Goal: Communication & Community: Participate in discussion

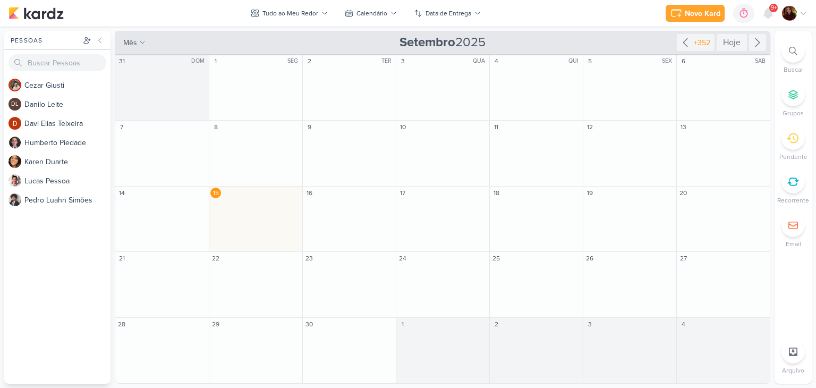
click at [776, 4] on span "9+" at bounding box center [774, 8] width 6 height 9
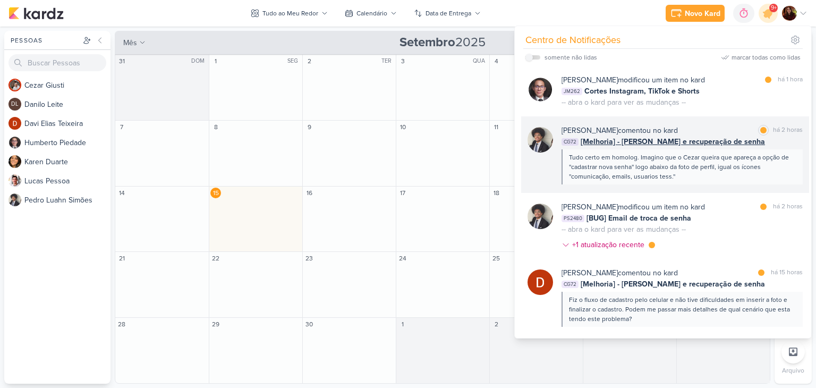
click at [700, 184] on div "[PERSON_NAME] comentou no kard marcar como lida há 2 horas CG72 [Melhoria] - [P…" at bounding box center [665, 154] width 288 height 77
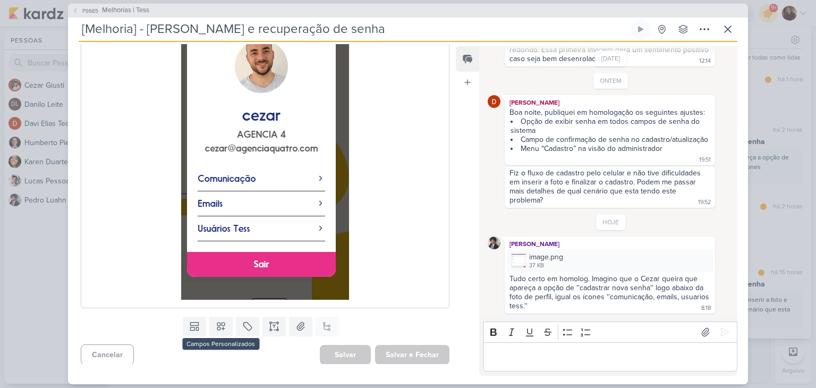
scroll to position [222, 0]
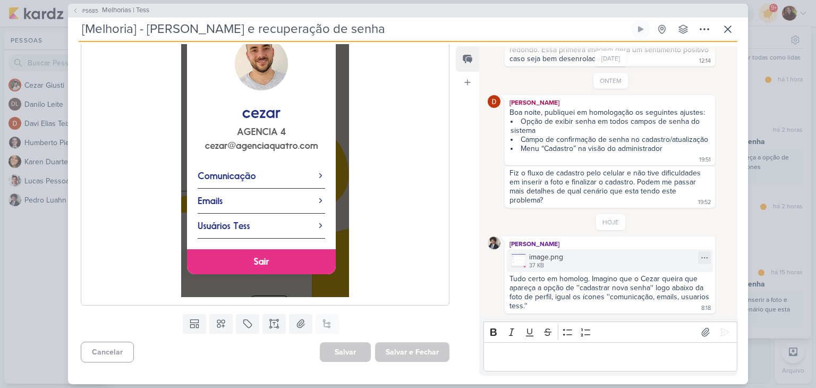
click at [515, 262] on img at bounding box center [518, 260] width 15 height 15
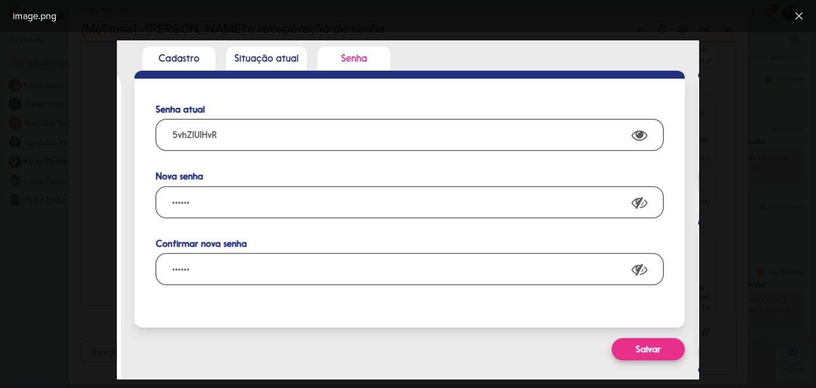
click at [795, 107] on div at bounding box center [408, 210] width 816 height 356
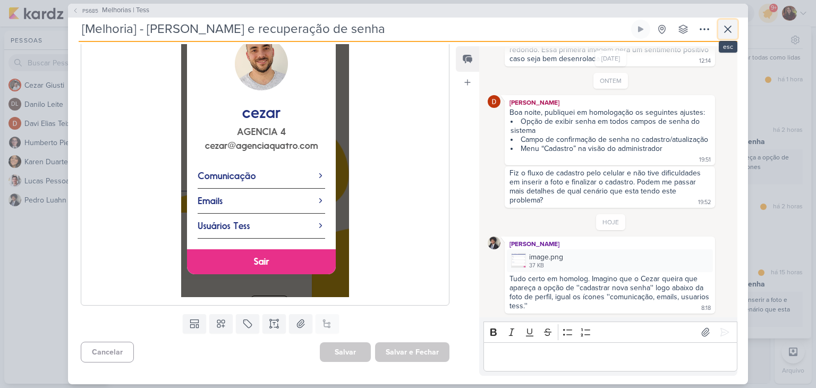
click at [725, 28] on icon at bounding box center [728, 29] width 13 height 13
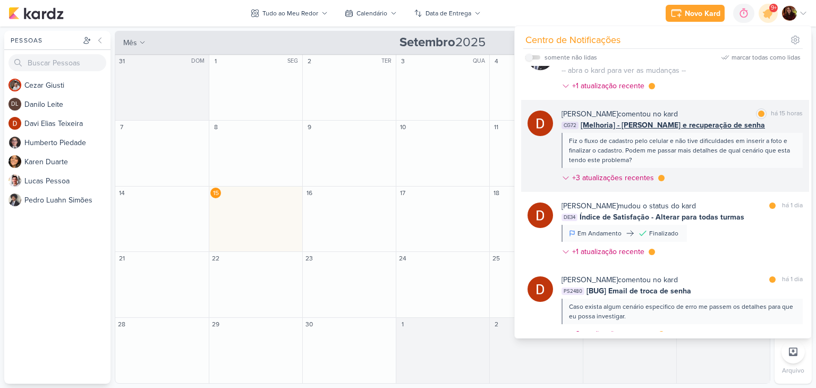
scroll to position [159, 0]
click at [724, 116] on div "[PERSON_NAME] comentou no kard marcar como lida há 15 horas" at bounding box center [682, 113] width 241 height 11
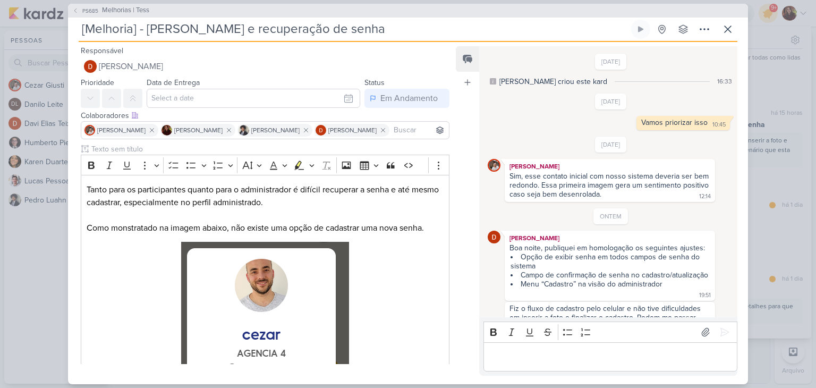
scroll to position [142, 0]
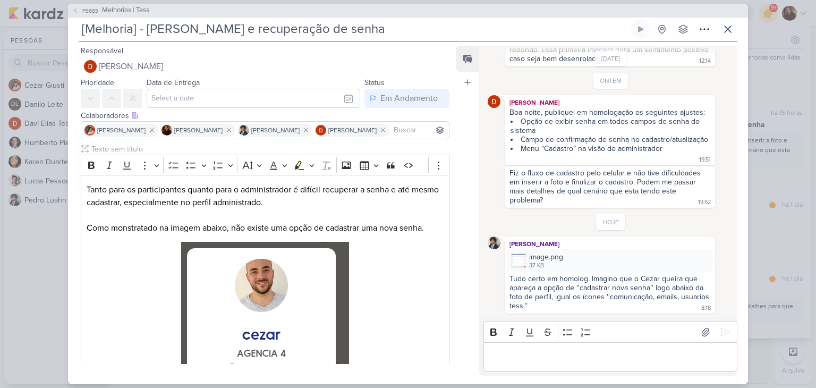
click at [544, 175] on div "Fiz o fluxo de cadastro pelo celular e não tive dificuldades em inserir a foto …" at bounding box center [606, 186] width 193 height 36
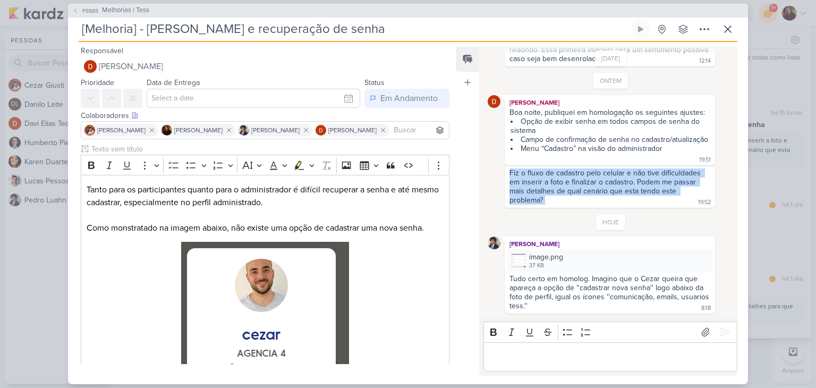
click at [544, 175] on div "Fiz o fluxo de cadastro pelo celular e não tive dificuldades em inserir a foto …" at bounding box center [606, 186] width 193 height 36
click at [535, 192] on div "Fiz o fluxo de cadastro pelo celular e não tive dificuldades em inserir a foto …" at bounding box center [606, 186] width 193 height 36
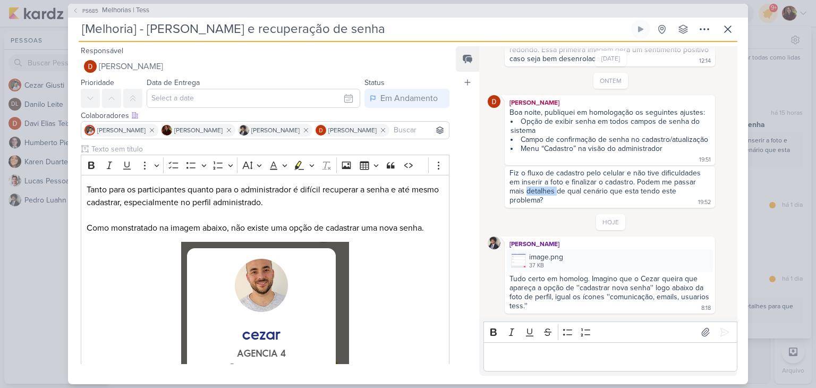
click at [535, 192] on div "Fiz o fluxo de cadastro pelo celular e não tive dificuldades em inserir a foto …" at bounding box center [606, 186] width 193 height 36
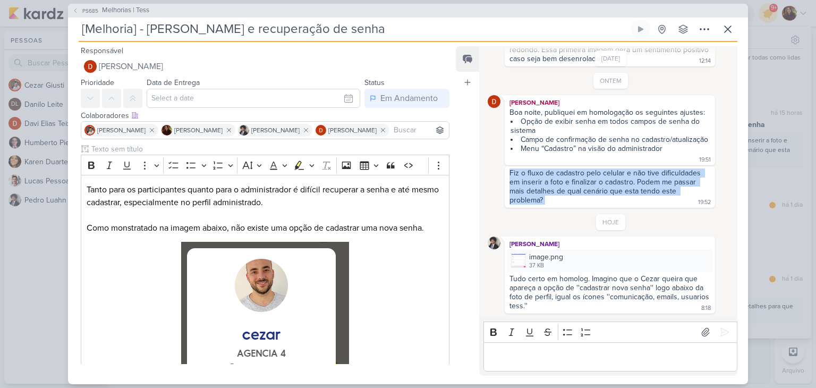
click at [535, 192] on div "Fiz o fluxo de cadastro pelo celular e não tive dificuldades em inserir a foto …" at bounding box center [606, 186] width 193 height 36
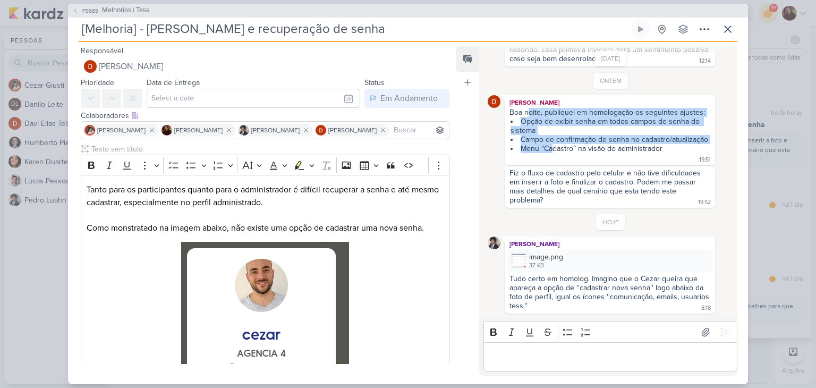
drag, startPoint x: 530, startPoint y: 107, endPoint x: 554, endPoint y: 152, distance: 51.6
click at [554, 152] on span "Boa noite, publiquei em homologação os seguintes ajustes: Opção de exibir senha…" at bounding box center [610, 130] width 201 height 45
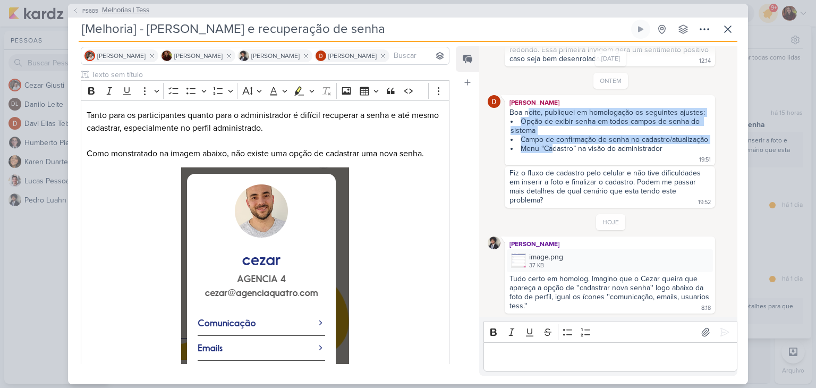
scroll to position [0, 0]
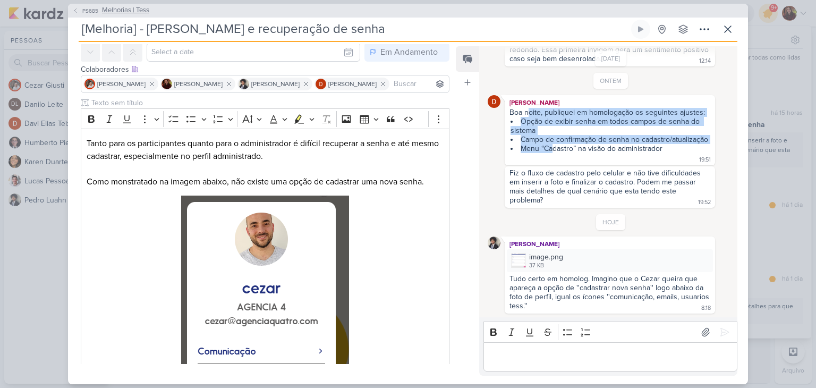
click at [126, 8] on span "Melhorias | Tess" at bounding box center [125, 10] width 47 height 11
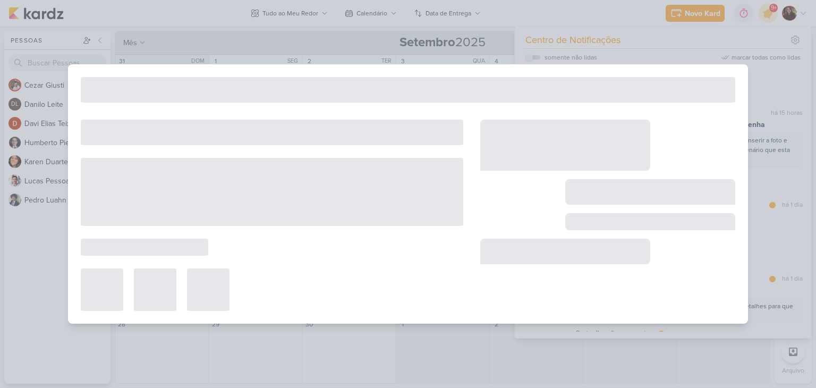
type input "Melhorias | Tess"
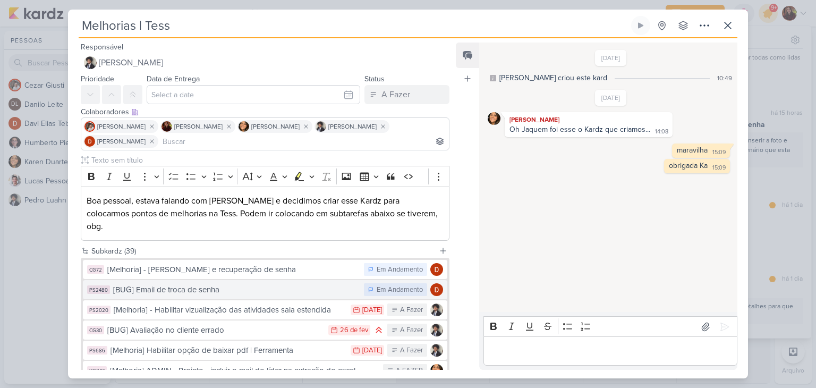
click at [230, 283] on button "PS2480 [BUG] Email de troca de senha Em Andamento" at bounding box center [265, 289] width 364 height 19
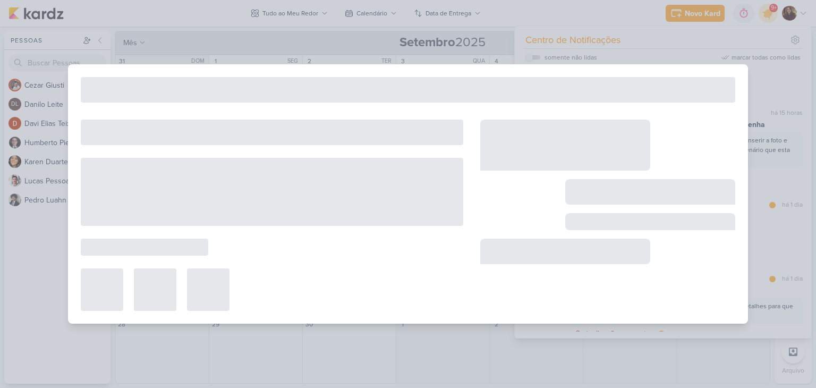
type input "[BUG] Email de troca de senha"
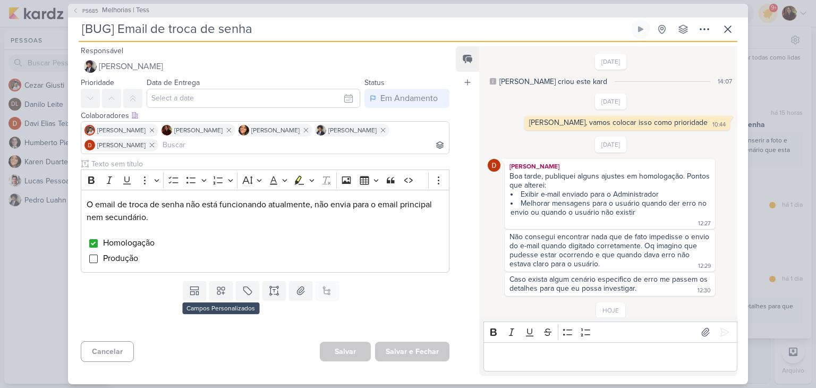
scroll to position [60, 0]
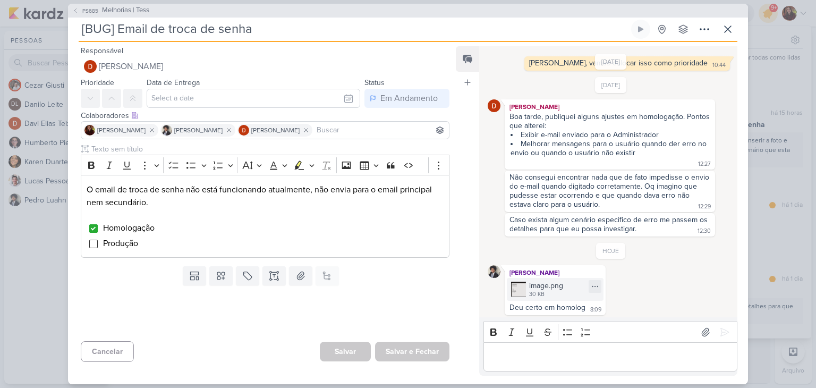
click at [541, 281] on div "image.png" at bounding box center [546, 285] width 34 height 11
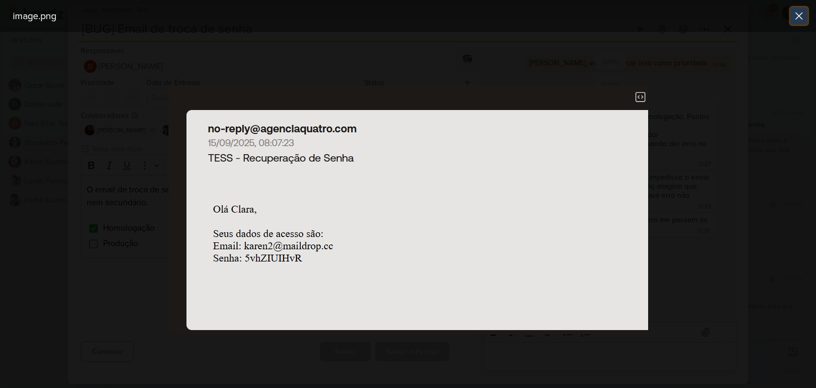
click at [800, 13] on icon at bounding box center [799, 16] width 13 height 13
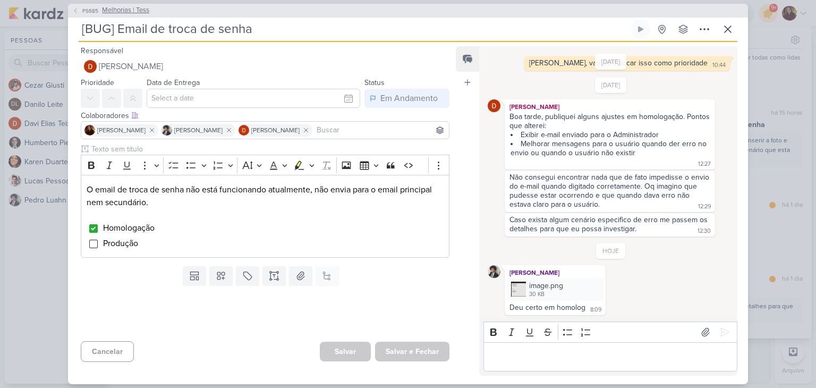
click at [111, 13] on span "Melhorias | Tess" at bounding box center [125, 10] width 47 height 11
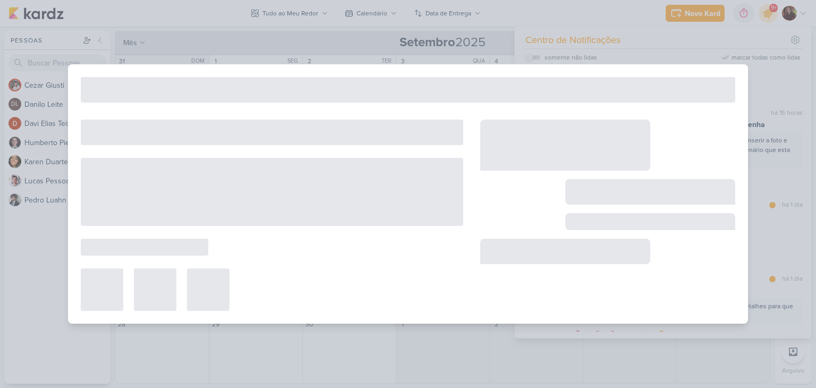
type input "Melhorias | Tess"
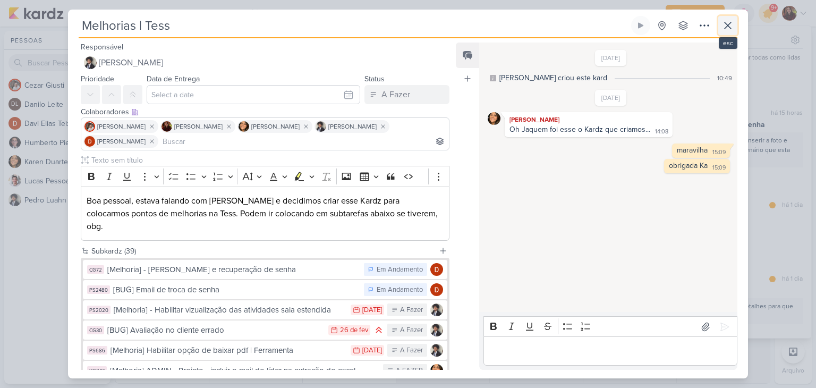
click at [733, 26] on icon at bounding box center [728, 25] width 13 height 13
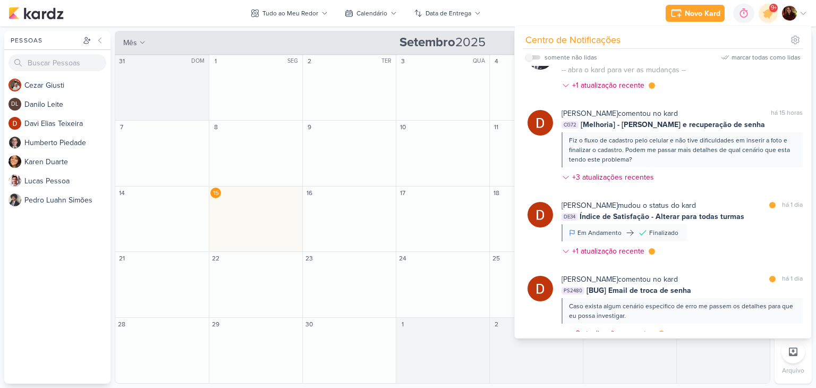
click at [803, 12] on icon at bounding box center [803, 13] width 9 height 9
